Goal: Information Seeking & Learning: Learn about a topic

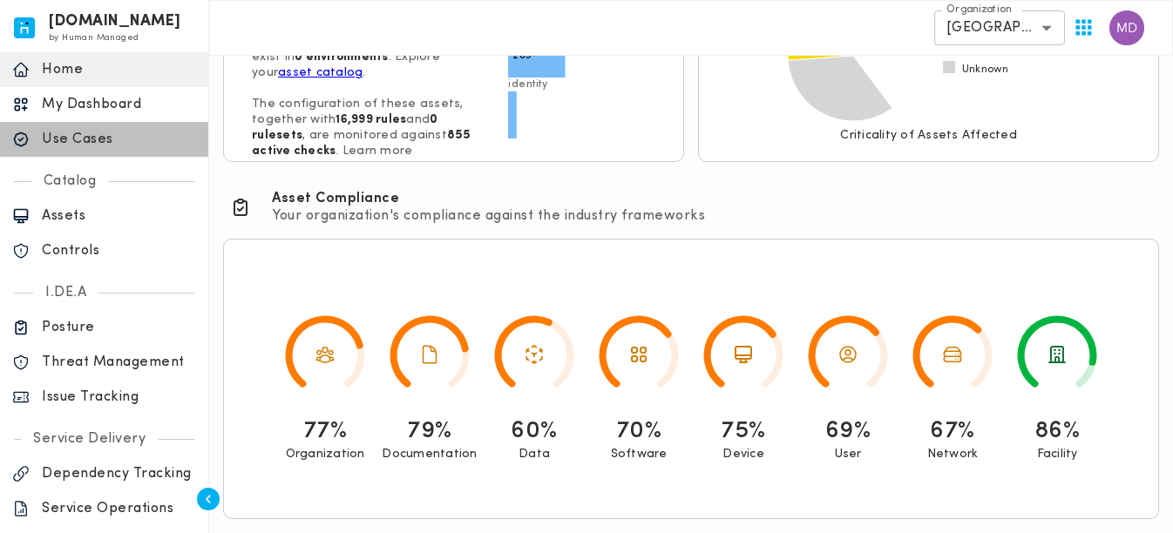
scroll to position [375, 0]
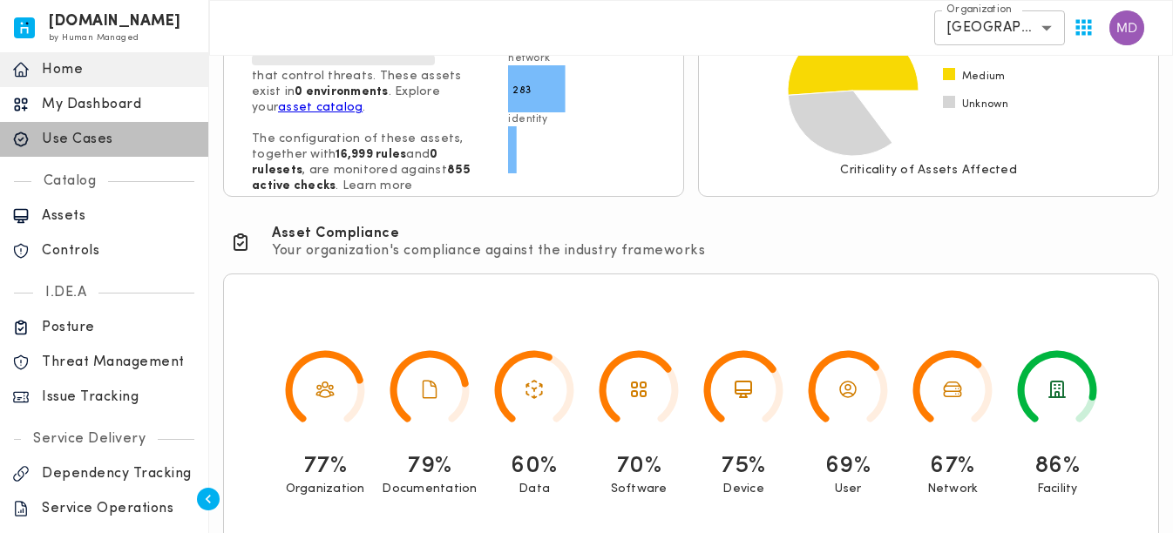
click at [105, 151] on div "Use Cases" at bounding box center [104, 139] width 208 height 35
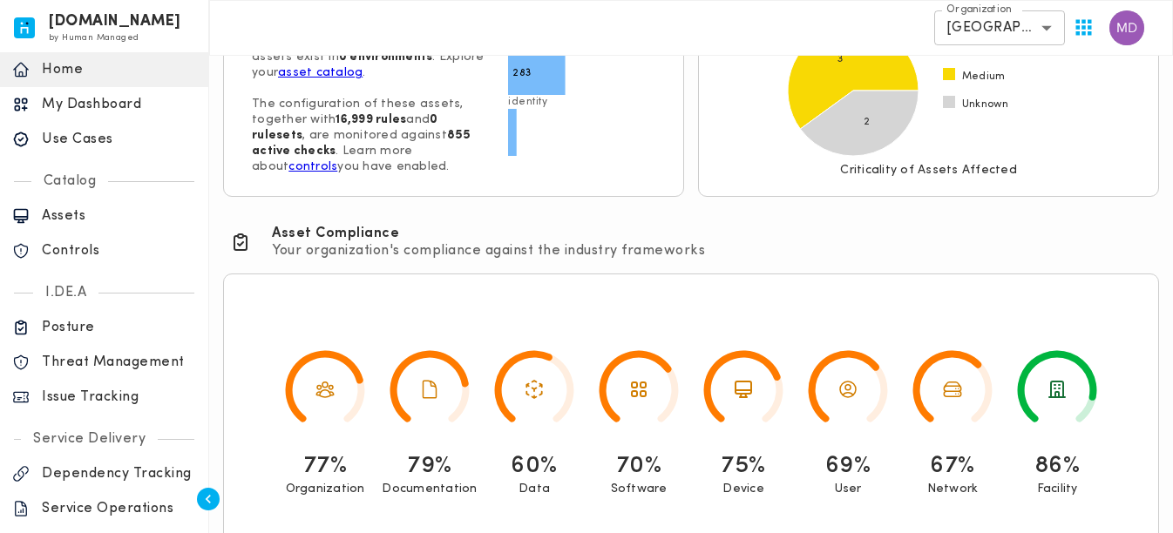
click at [105, 151] on div "Use Cases" at bounding box center [104, 139] width 208 height 35
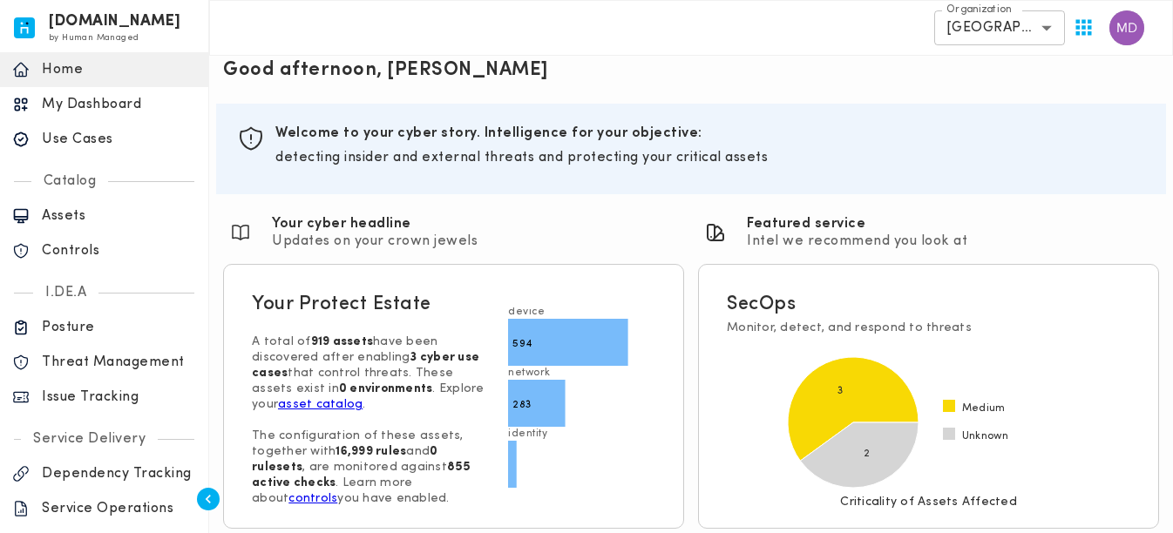
scroll to position [0, 0]
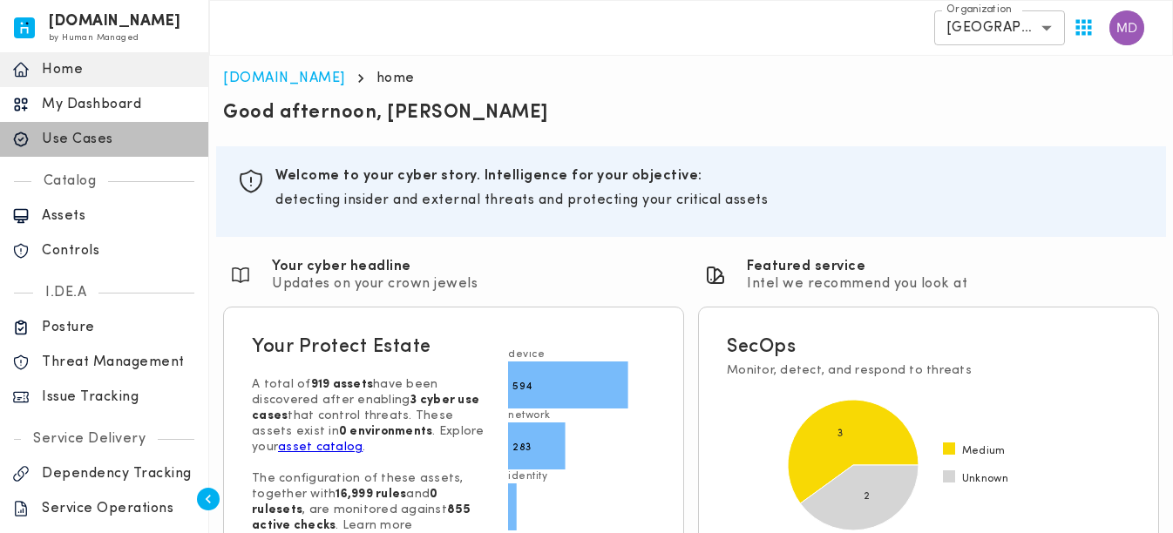
click at [121, 137] on p "Use Cases" at bounding box center [119, 139] width 154 height 17
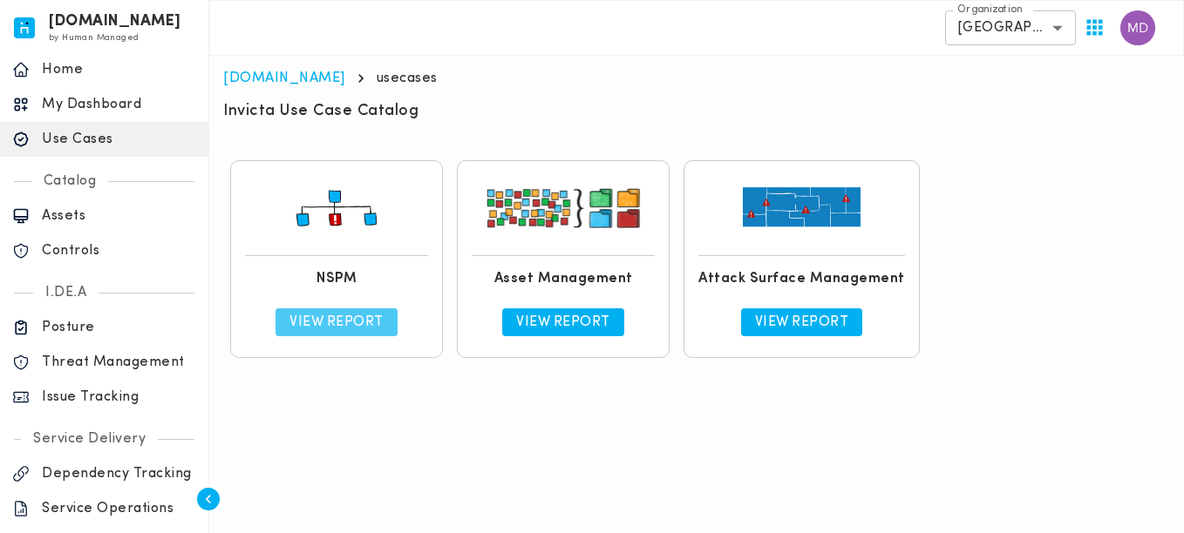
click at [352, 322] on p "View Report" at bounding box center [336, 322] width 94 height 17
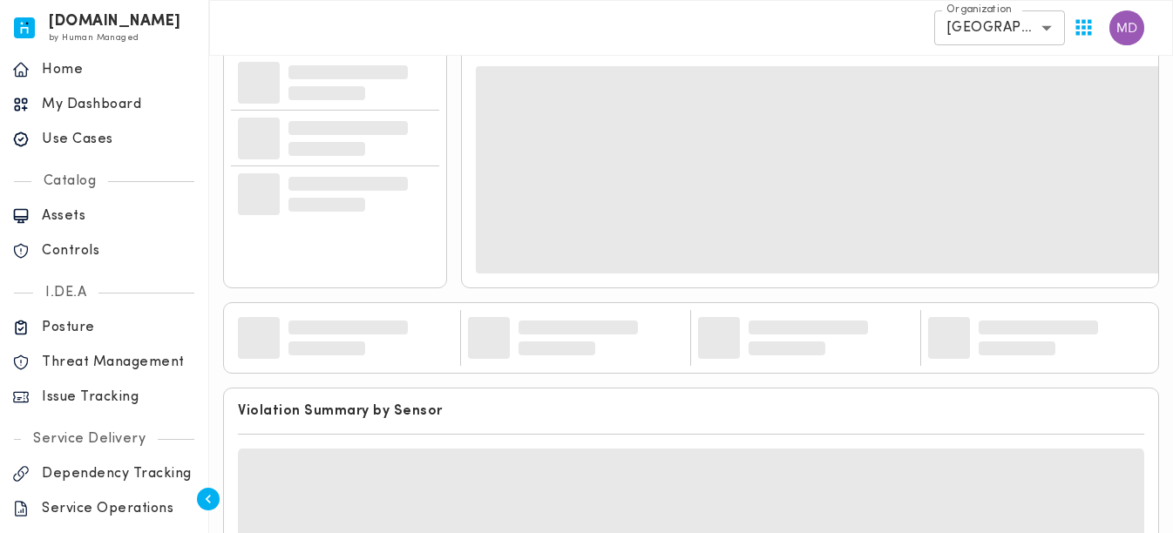
scroll to position [87, 0]
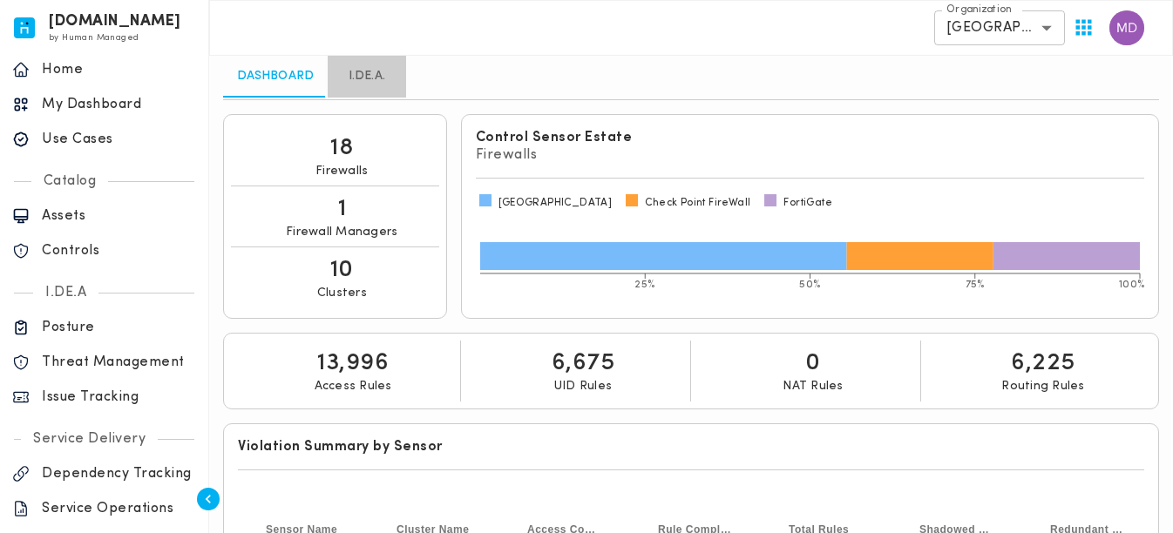
click at [351, 72] on link "I.DE.A." at bounding box center [367, 77] width 78 height 42
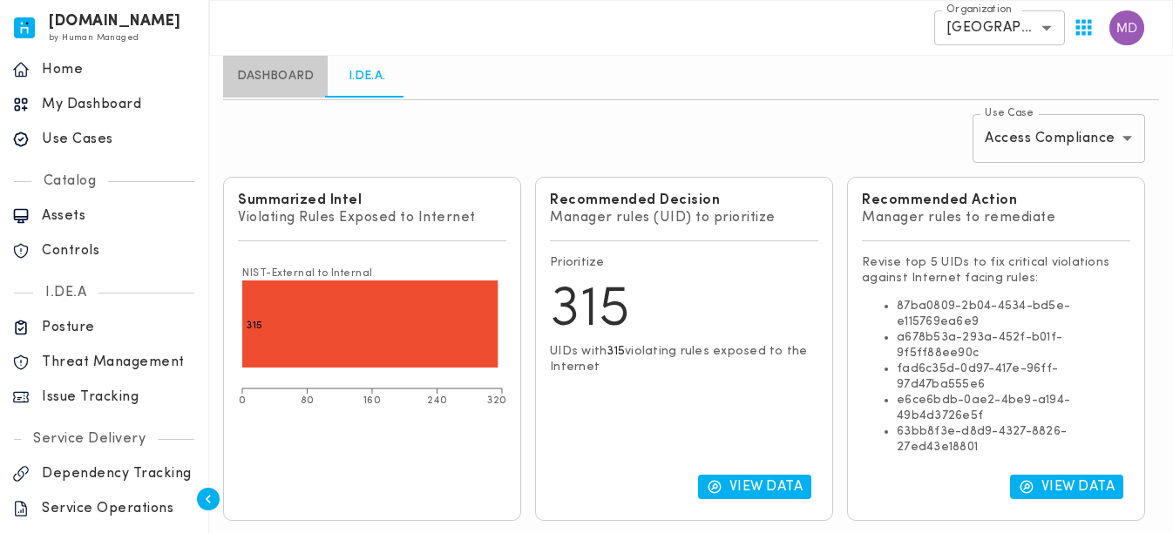
click at [295, 78] on link "Dashboard" at bounding box center [275, 77] width 105 height 42
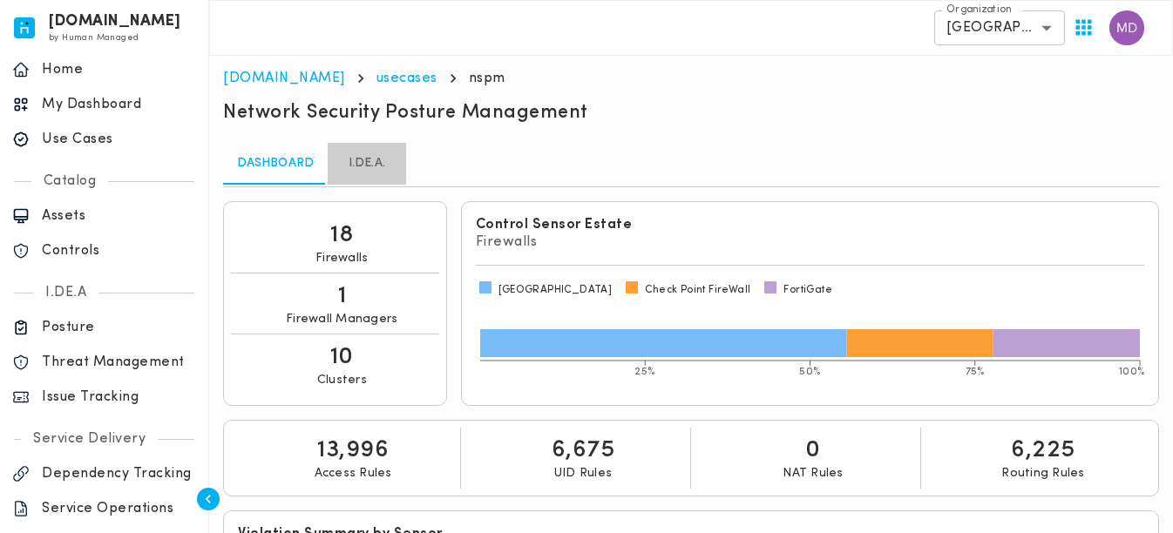
click at [391, 166] on link "I.DE.A." at bounding box center [367, 164] width 78 height 42
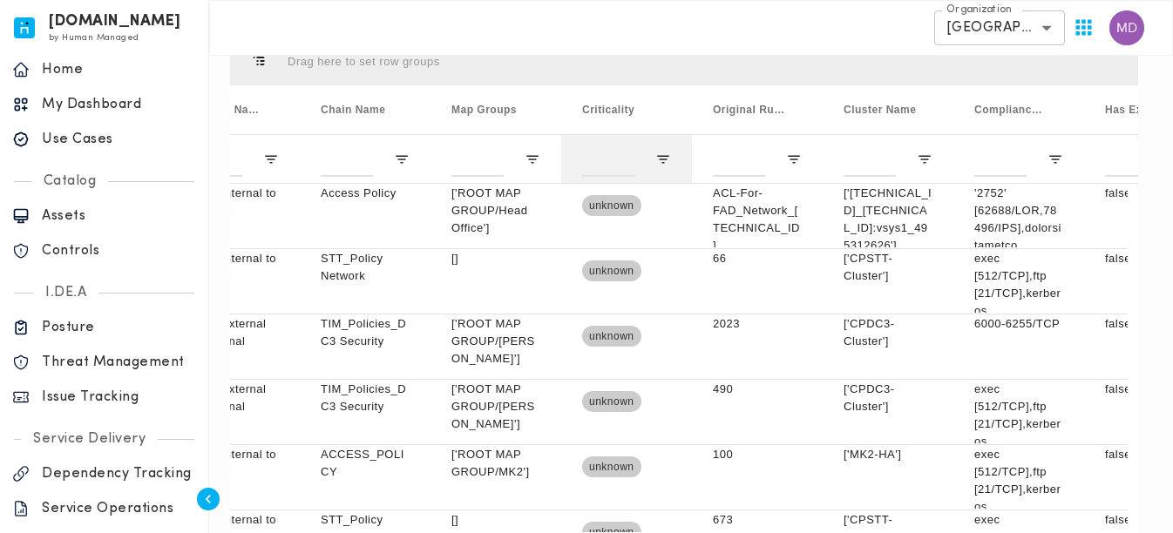
click at [677, 173] on div at bounding box center [626, 158] width 131 height 49
click at [665, 159] on span "Open Filter Menu" at bounding box center [663, 160] width 16 height 16
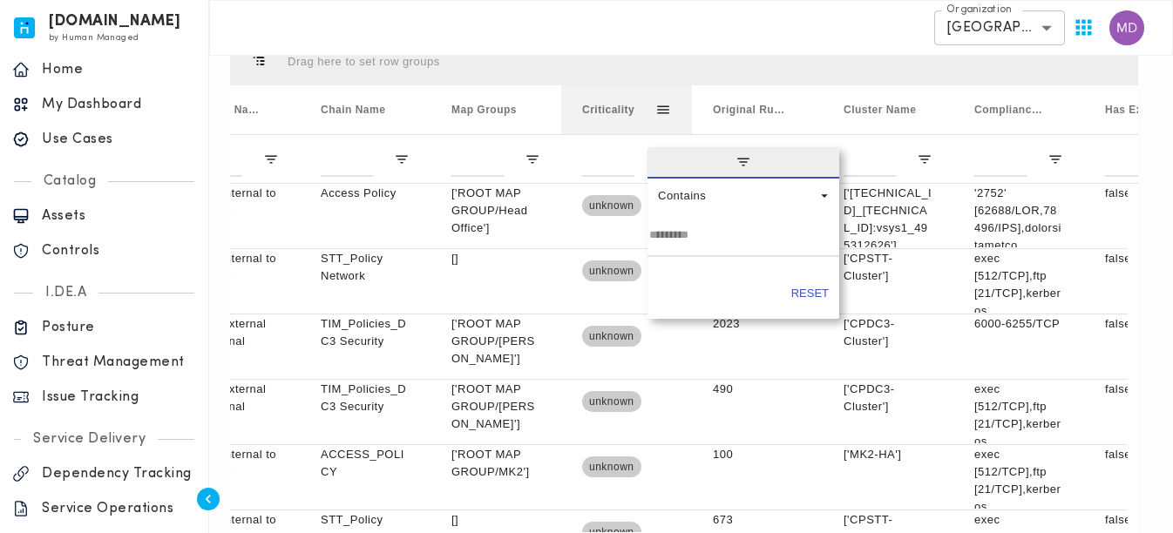
click at [632, 103] on div "Criticality" at bounding box center [618, 110] width 73 height 40
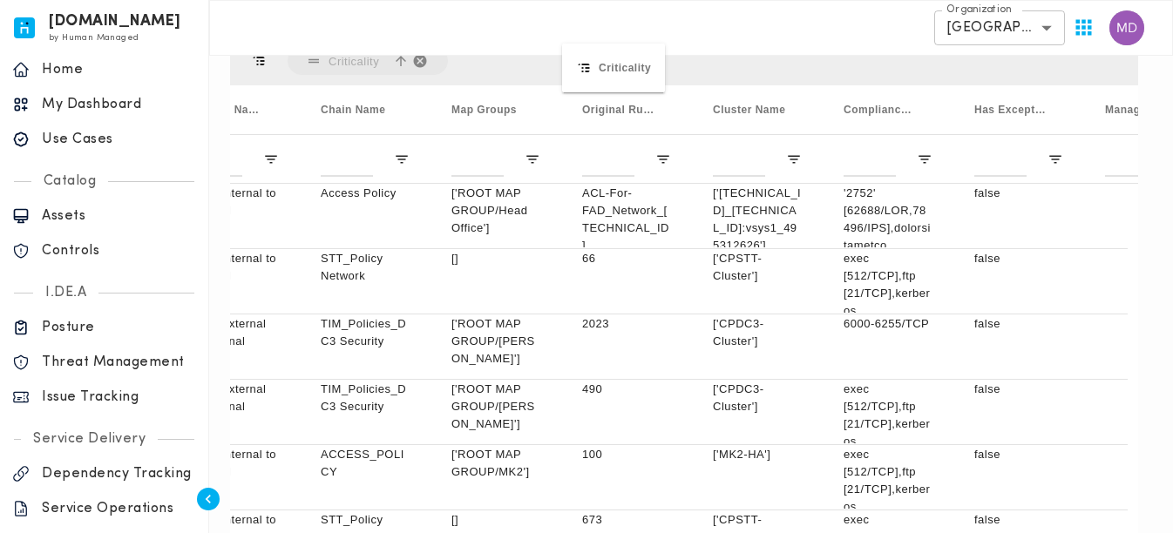
drag, startPoint x: 632, startPoint y: 103, endPoint x: 571, endPoint y: 54, distance: 78.1
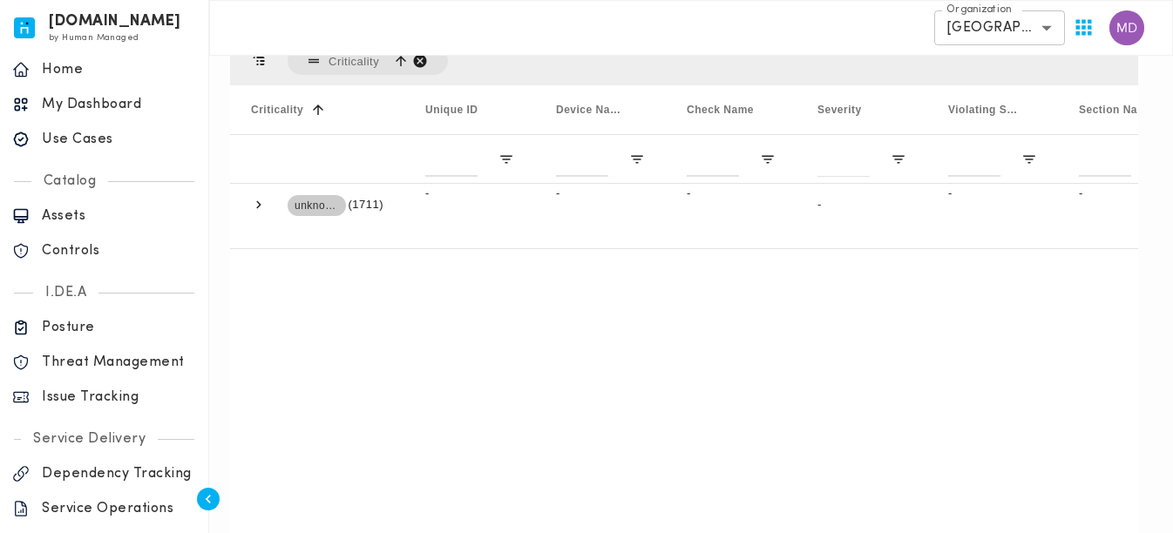
click at [423, 62] on span "Criticality, ascending. Press ENTER to sort. Press DELETE to remove" at bounding box center [420, 61] width 16 height 16
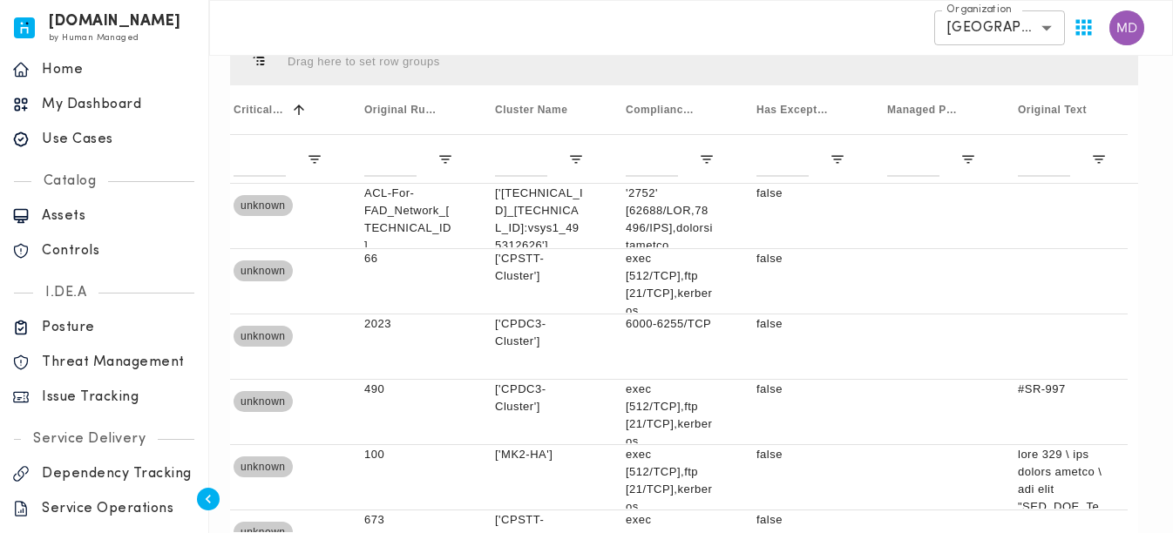
click at [1140, 342] on div "Press ENTER to sort. Press ALT DOWN to open column menu Drag here to set row gr…" at bounding box center [684, 314] width 922 height 569
click at [1137, 343] on div "Press ENTER to sort. Press ALT DOWN to open column menu Drag here to set row gr…" at bounding box center [684, 314] width 922 height 569
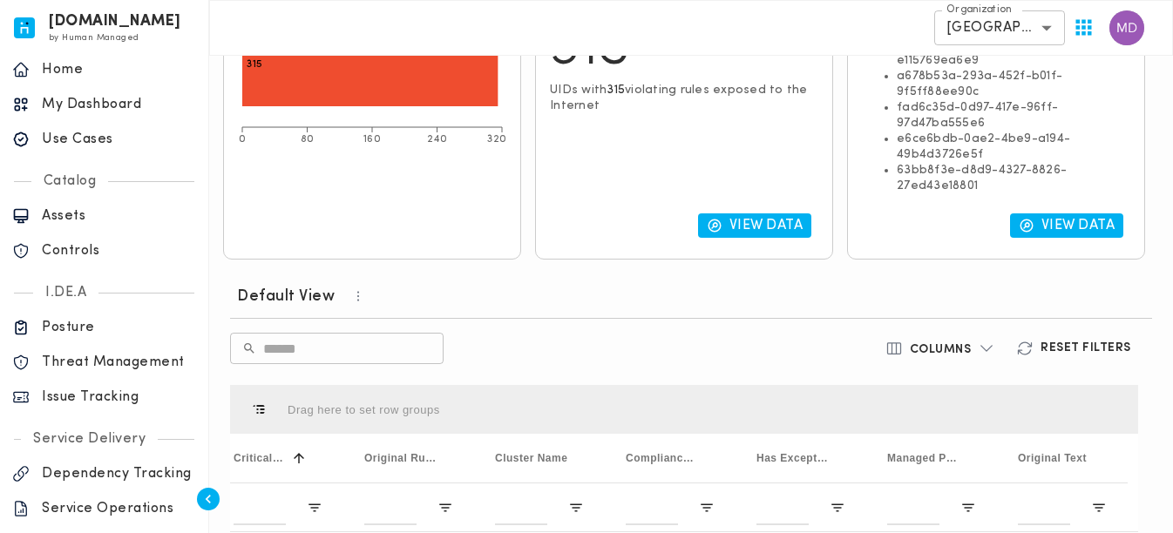
click at [1089, 348] on h6 "Reset Filters" at bounding box center [1086, 349] width 91 height 16
click at [1071, 350] on h6 "Reset Filters" at bounding box center [1086, 349] width 91 height 16
click at [947, 363] on button "Columns" at bounding box center [941, 348] width 132 height 31
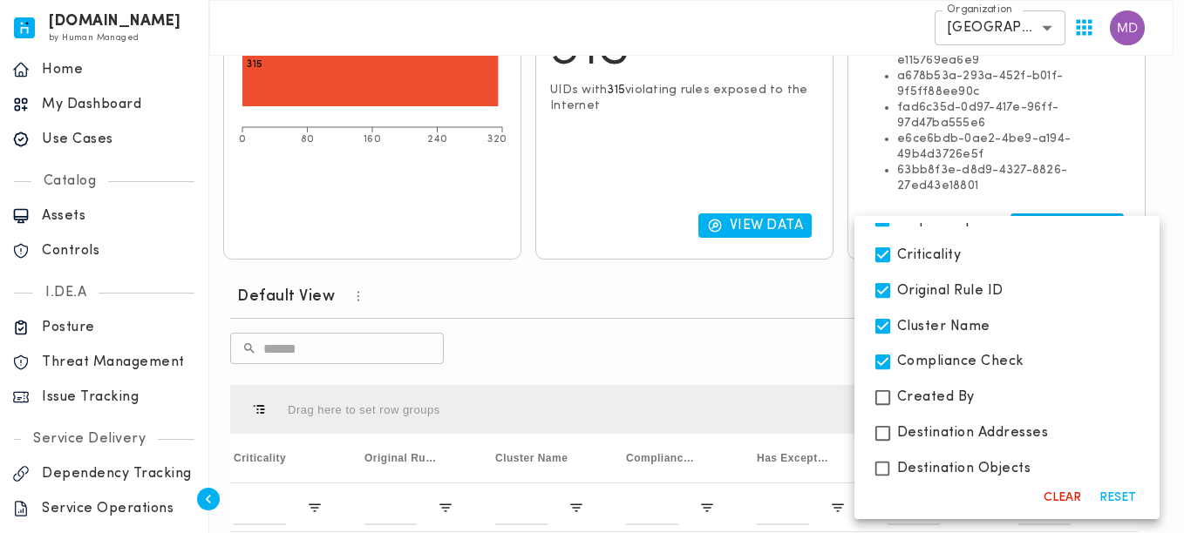
click at [756, 315] on div at bounding box center [592, 266] width 1184 height 533
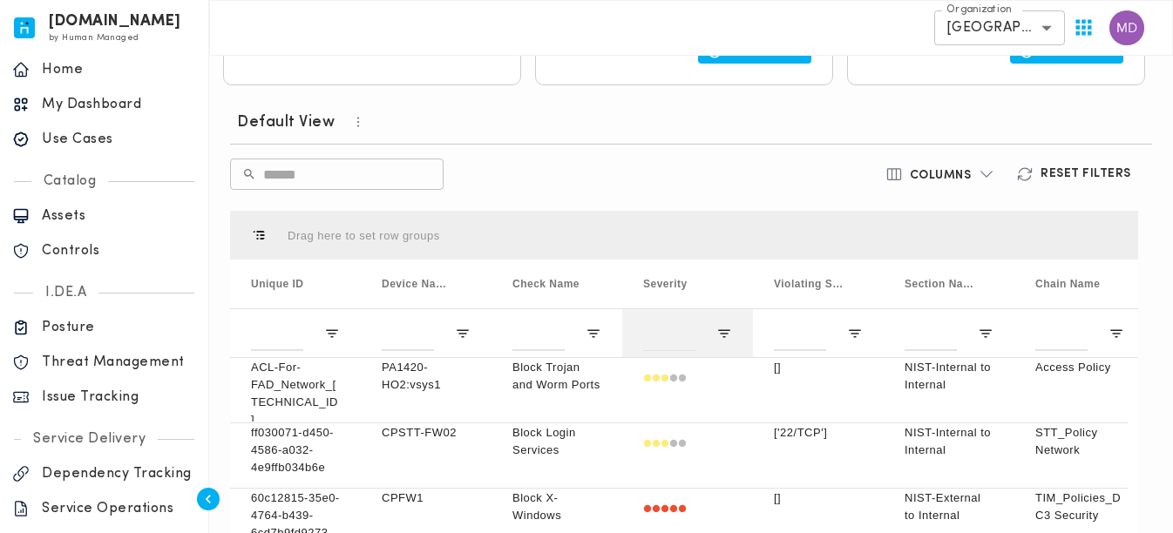
click at [732, 338] on div at bounding box center [687, 333] width 131 height 49
click at [727, 334] on span "Open Filter Menu" at bounding box center [724, 334] width 16 height 16
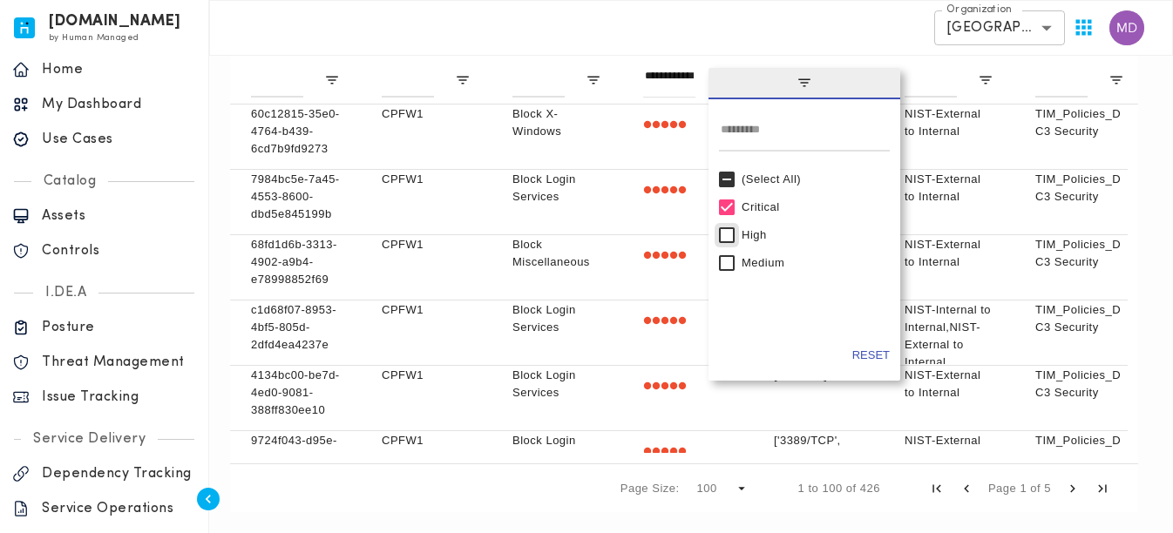
type input "**********"
click at [817, 92] on span "filter" at bounding box center [805, 83] width 192 height 31
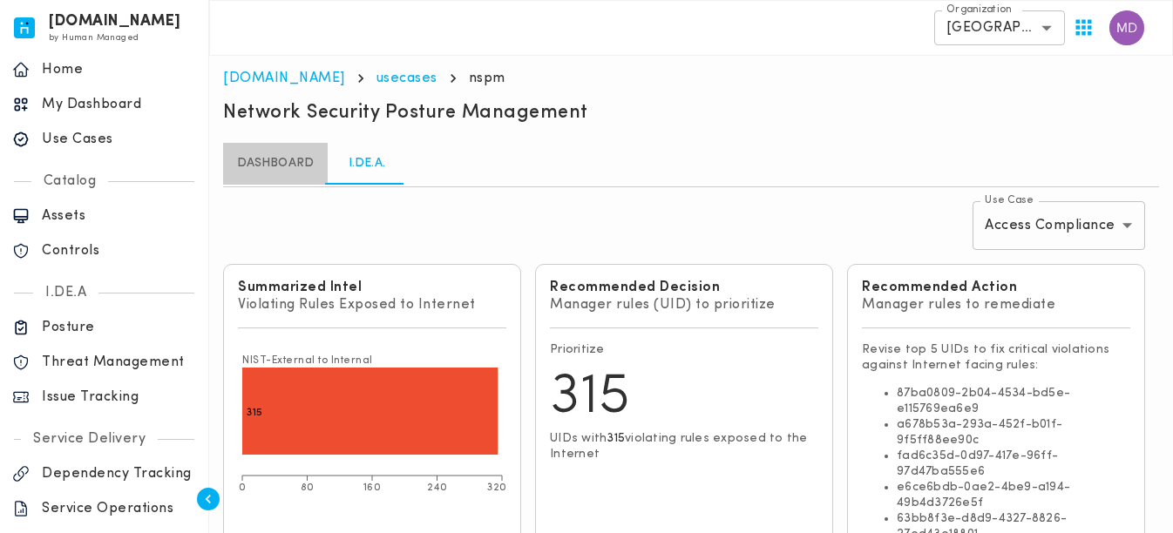
click at [273, 160] on link "Dashboard" at bounding box center [275, 164] width 105 height 42
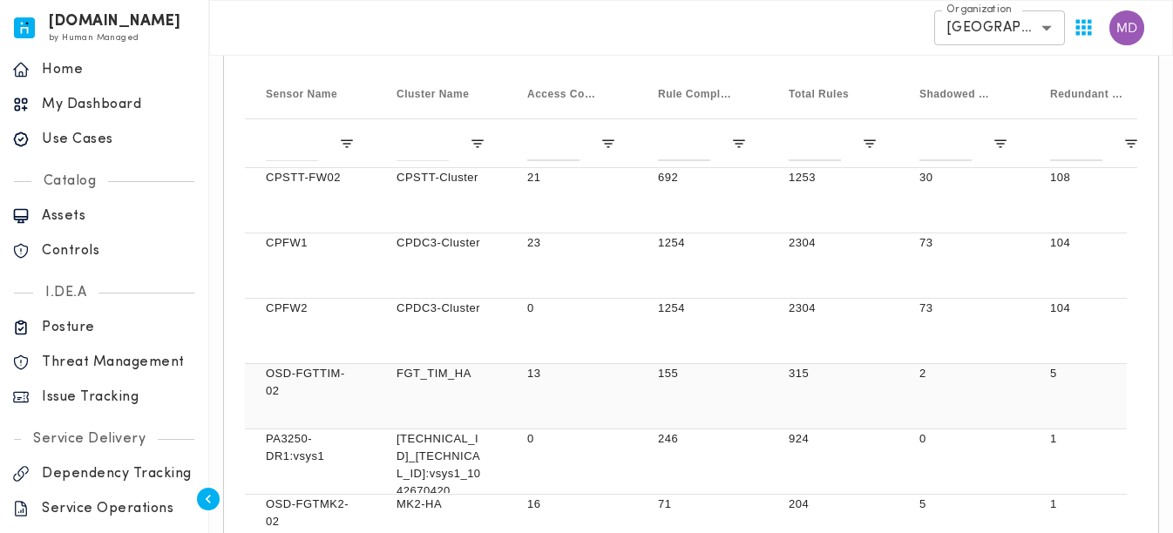
scroll to position [349, 0]
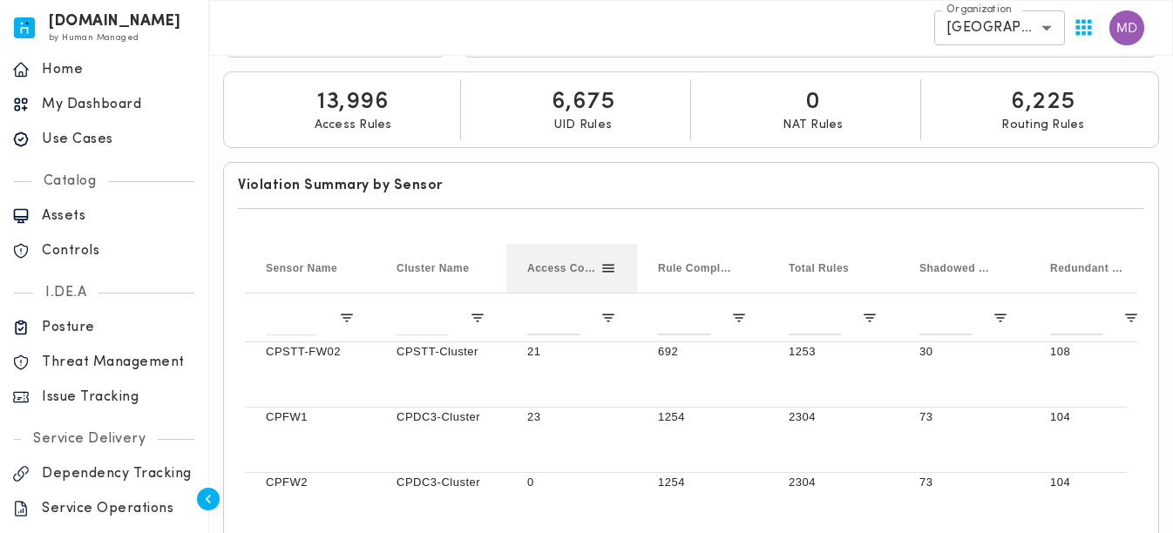
click at [579, 263] on span "Access Compliance Violations" at bounding box center [563, 268] width 73 height 12
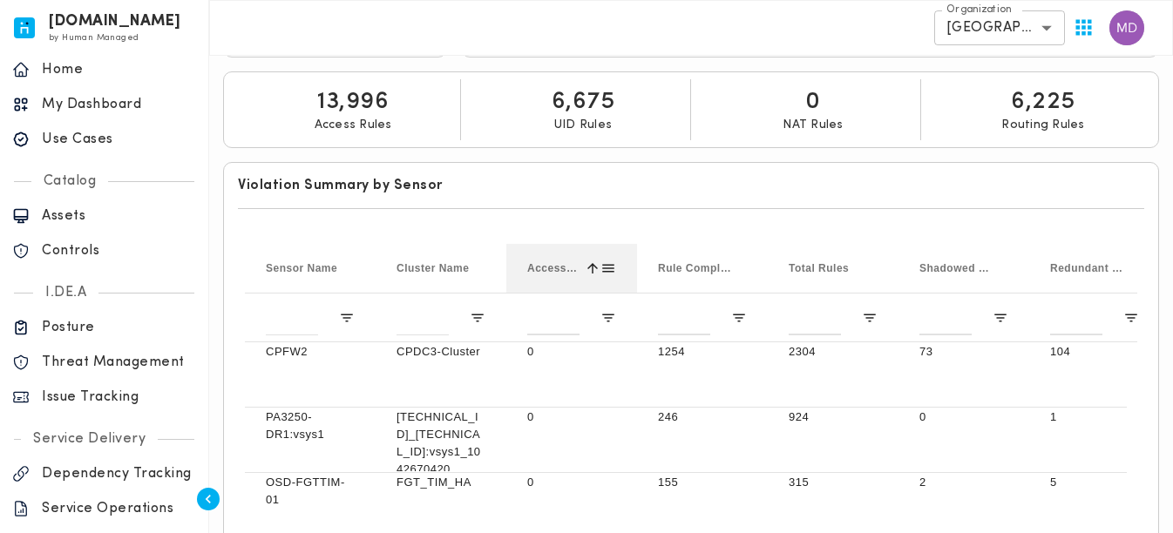
click at [588, 262] on span at bounding box center [593, 269] width 16 height 16
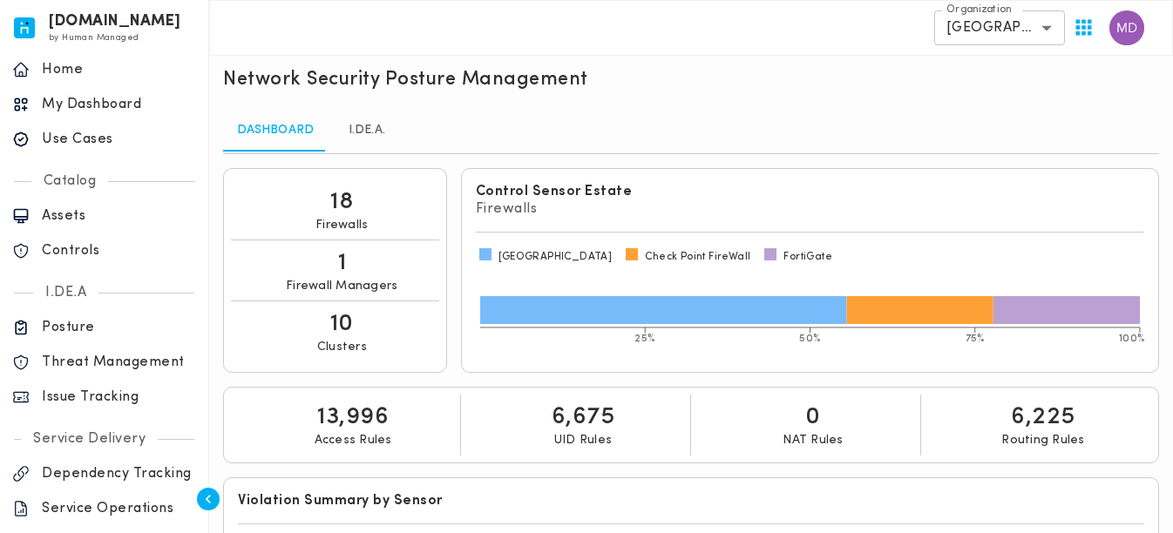
scroll to position [0, 0]
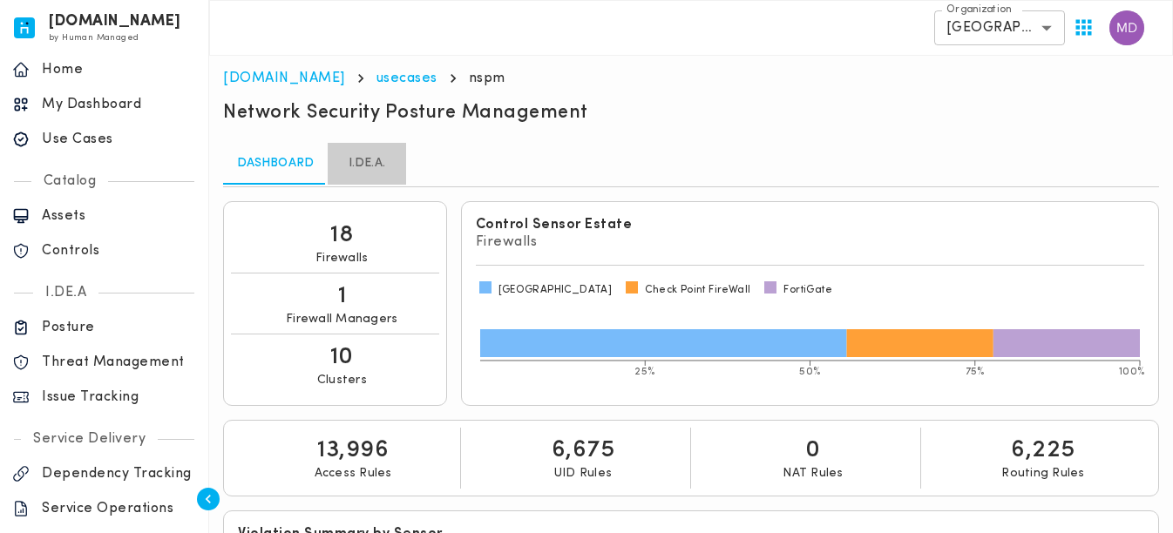
click at [384, 155] on link "I.DE.A." at bounding box center [367, 164] width 78 height 42
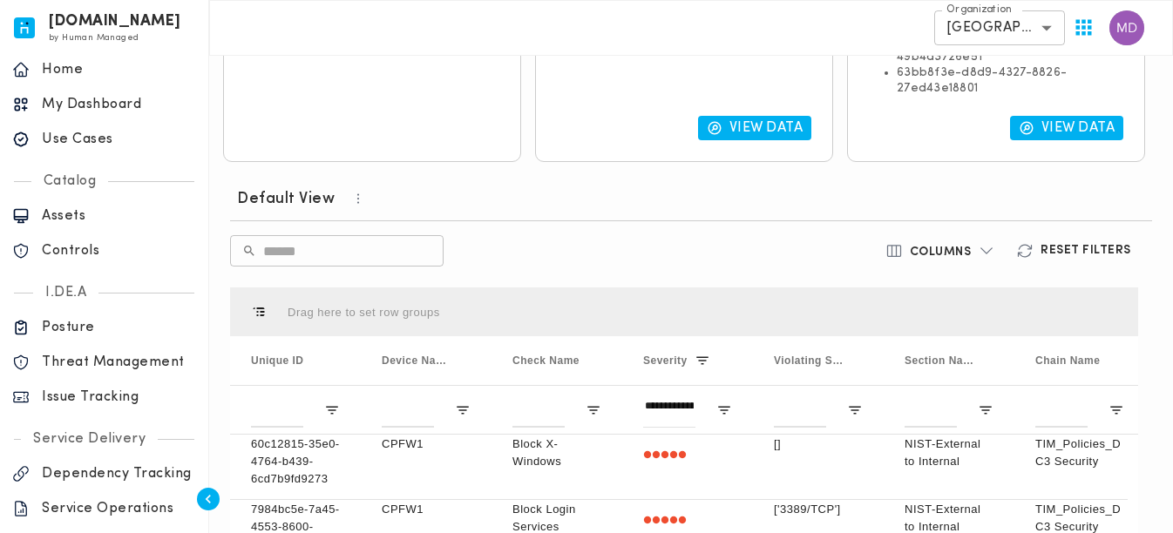
scroll to position [523, 0]
